Goal: Communication & Community: Answer question/provide support

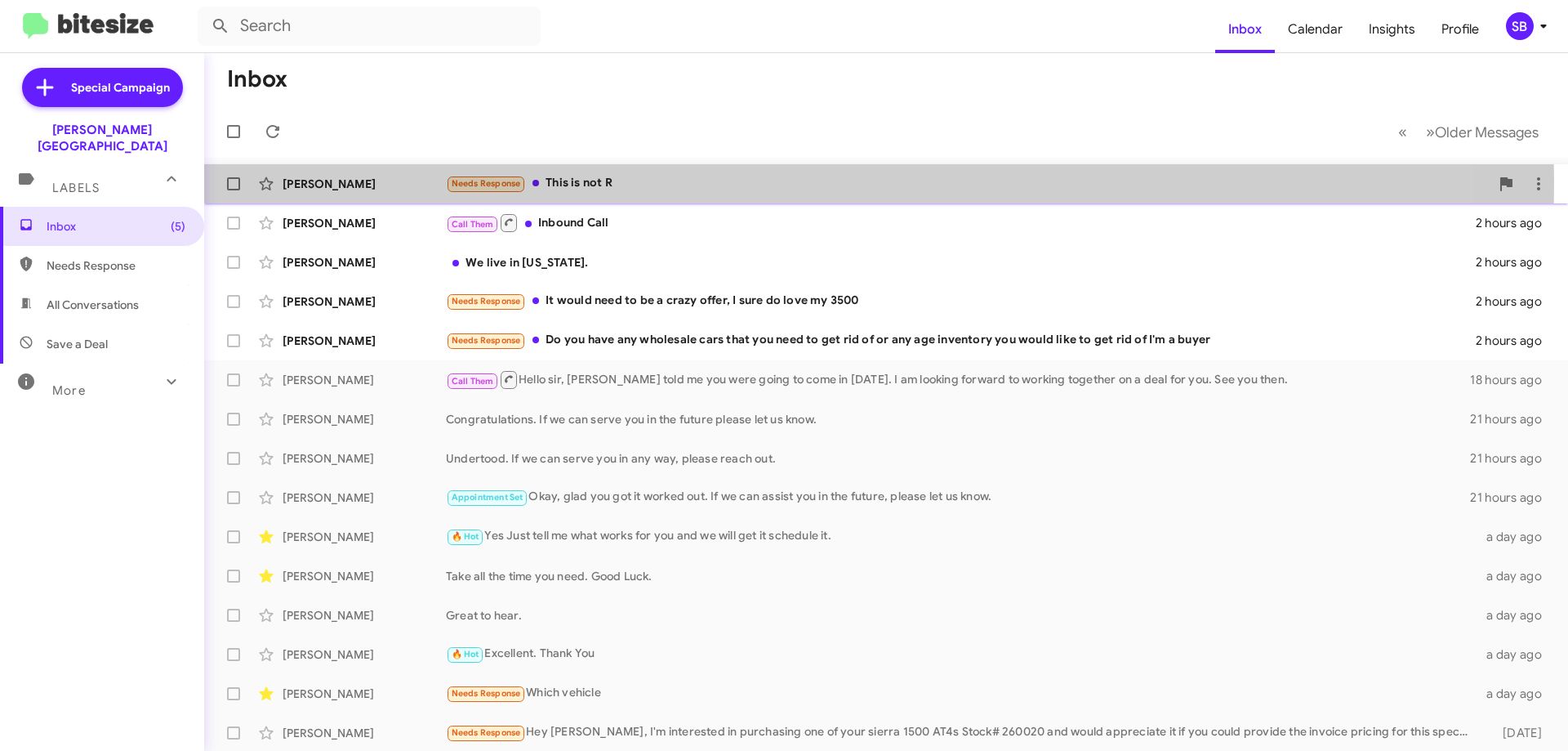
click at [580, 182] on div "Needs Response This is not R" at bounding box center [968, 183] width 1044 height 19
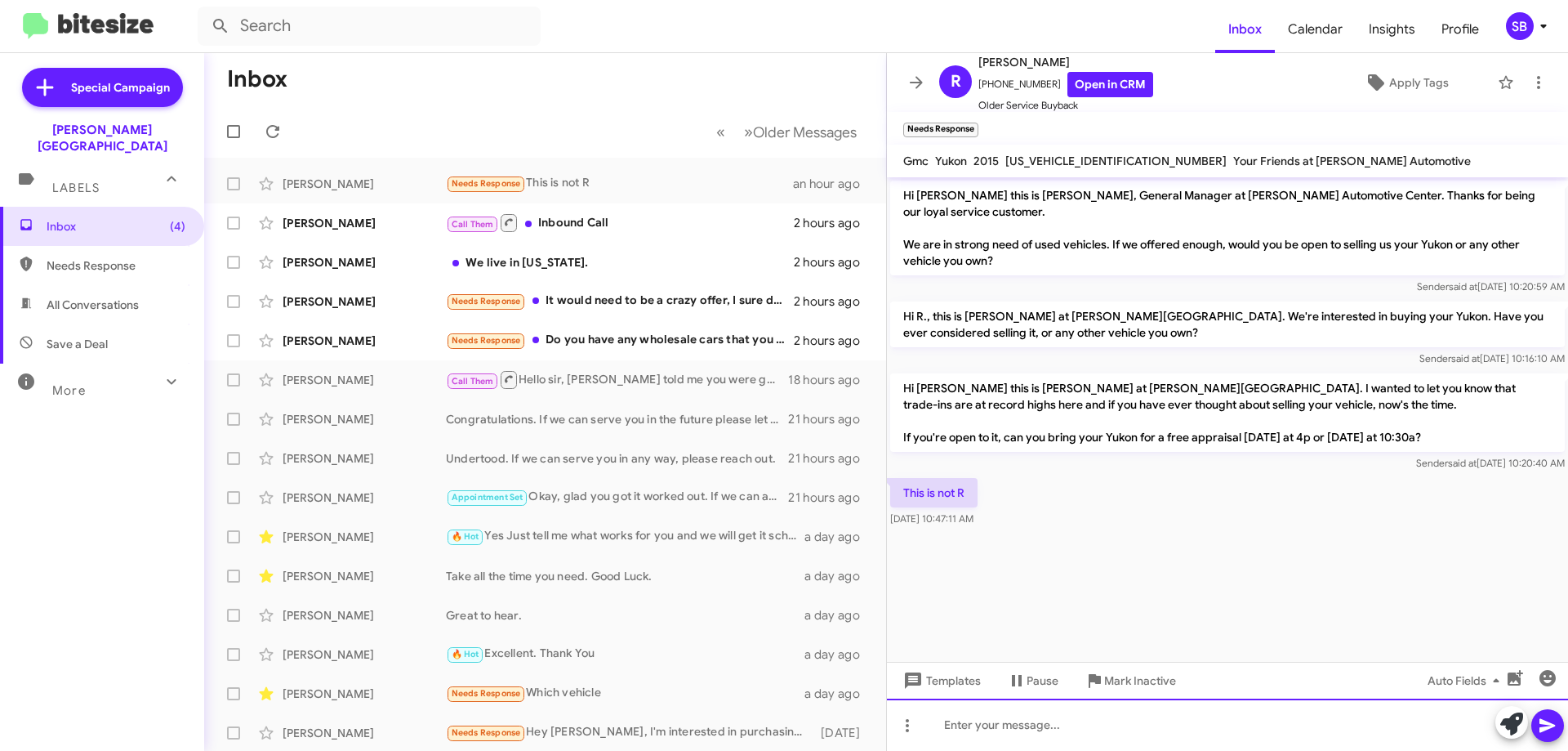
click at [976, 726] on div at bounding box center [1228, 725] width 681 height 53
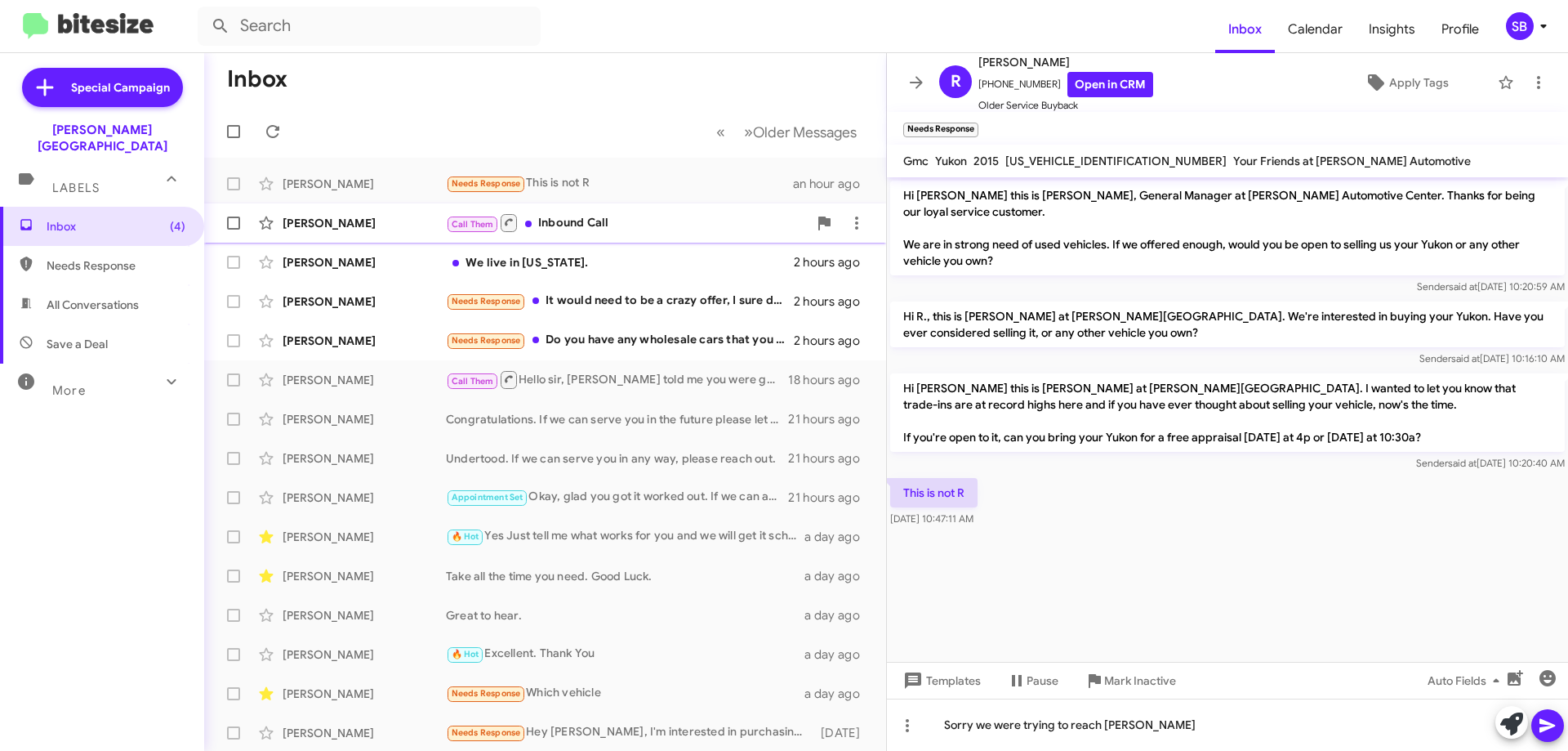
click at [557, 223] on div "Call Them Inbound Call" at bounding box center [626, 222] width 361 height 21
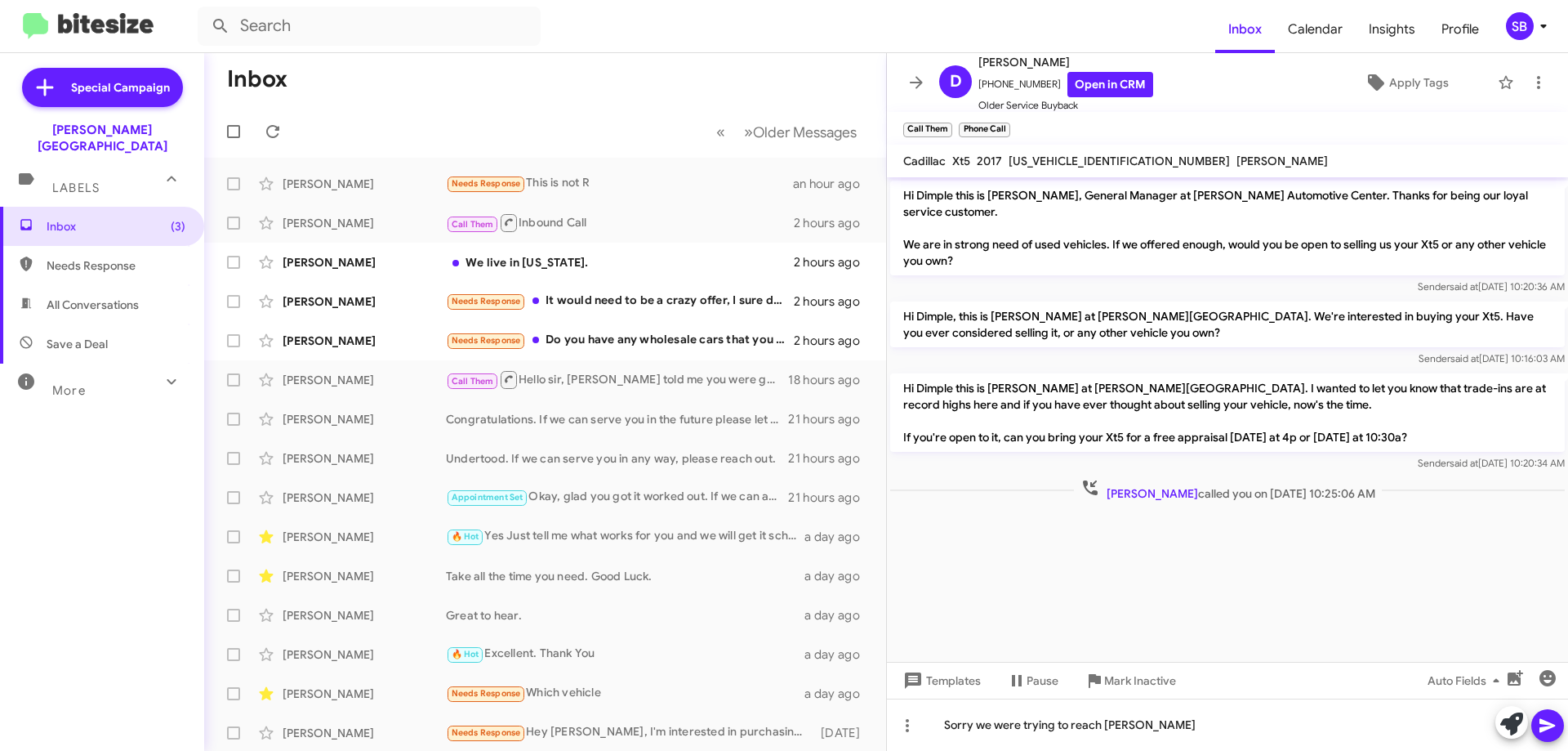
click at [1083, 485] on icon at bounding box center [1090, 487] width 15 height 15
click at [580, 340] on div "Needs Response Do you have any wholesale cars that you need to get rid of or an…" at bounding box center [626, 340] width 361 height 19
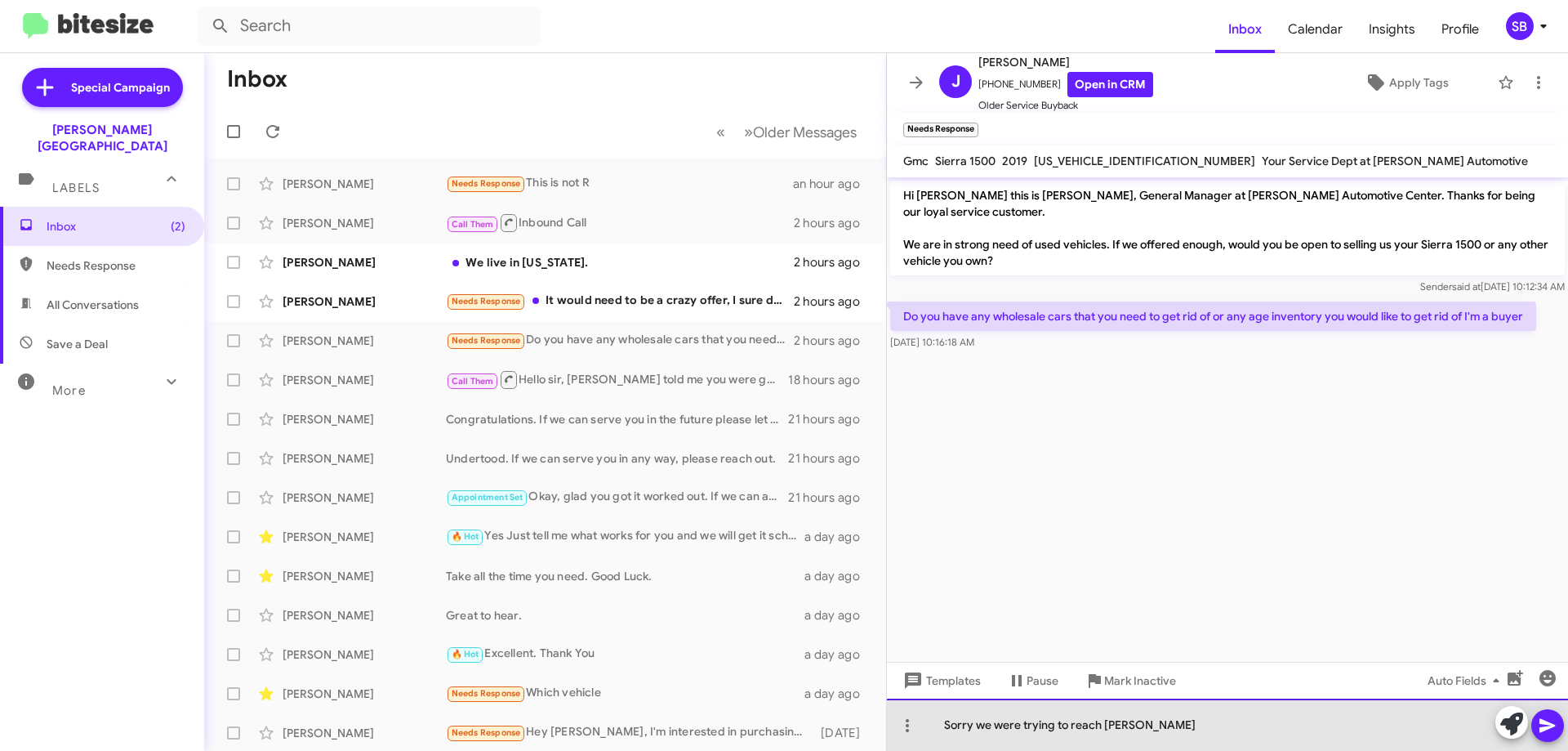
click at [1191, 726] on div "Sorry we were trying to reach [PERSON_NAME]" at bounding box center [1228, 725] width 681 height 53
